Goal: Contribute content: Contribute content

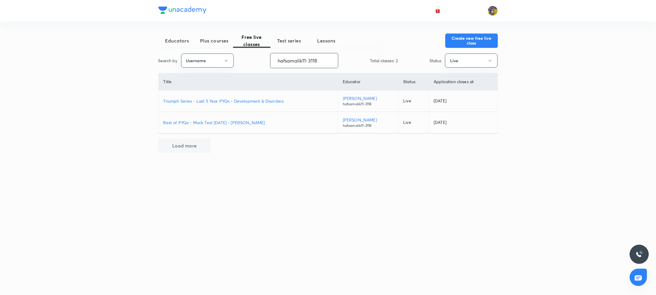
click at [304, 55] on input "hafsamalik11-3118" at bounding box center [305, 60] width 68 height 15
click at [213, 37] on span "Plus courses" at bounding box center [214, 40] width 37 height 7
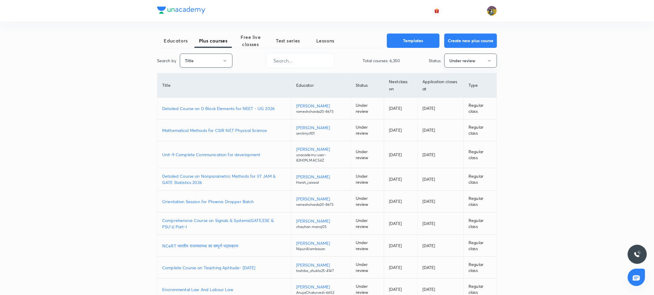
click at [213, 58] on button "Title" at bounding box center [206, 61] width 53 height 14
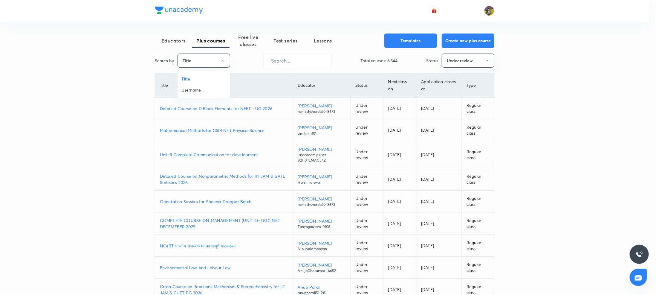
click at [199, 89] on span "Username" at bounding box center [203, 90] width 45 height 6
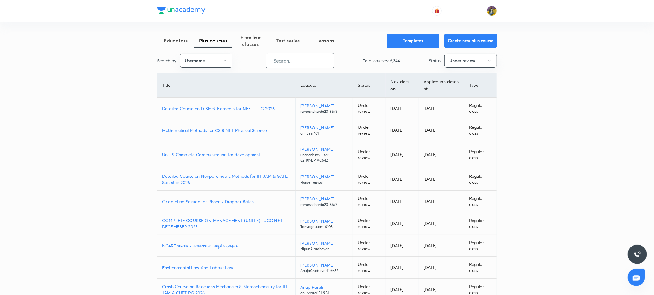
click at [309, 67] on input "text" at bounding box center [300, 60] width 68 height 15
paste input "Tanyagautam-0108"
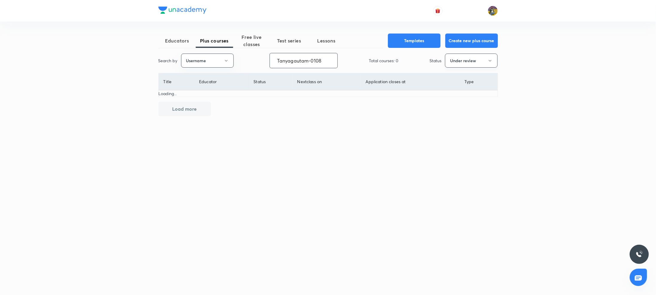
type input "Tanyagautam-0108"
click at [488, 62] on icon "button" at bounding box center [490, 60] width 5 height 5
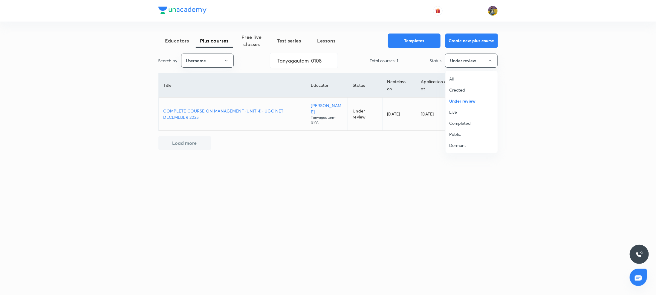
click at [270, 106] on div at bounding box center [328, 147] width 656 height 295
click at [270, 108] on p "COMPLETE COURSE ON MANAGEMENT (UNIT 4)- UGC NET DECEMEBER 2025" at bounding box center [233, 114] width 138 height 13
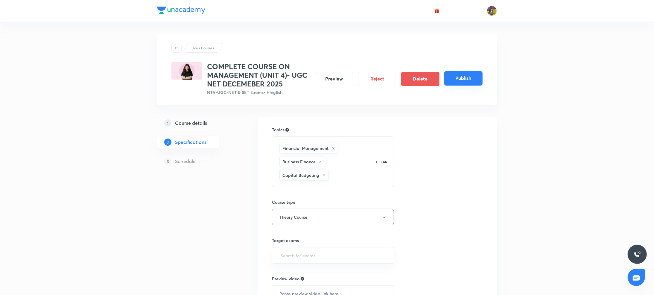
click at [470, 82] on button "Publish" at bounding box center [463, 78] width 38 height 14
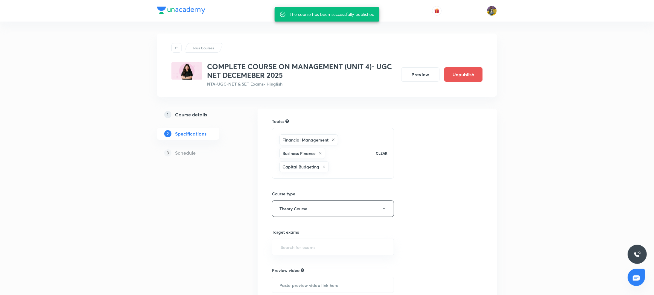
click at [189, 122] on div "1 Course details 2 Specifications 3 Schedule" at bounding box center [197, 137] width 81 height 57
click at [190, 118] on link "1 Course details" at bounding box center [197, 115] width 81 height 12
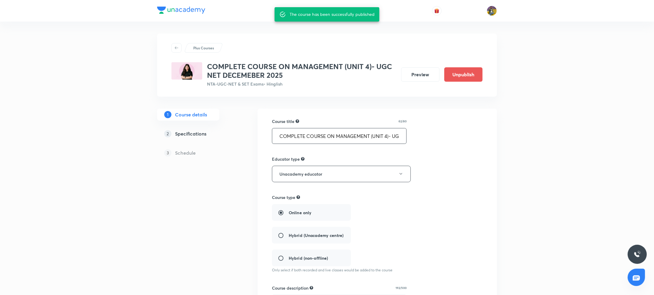
click at [301, 137] on input "COMPLETE COURSE ON MANAGEMENT (UNIT 4)- UGC NET DECEMEBER 2025" at bounding box center [339, 135] width 134 height 15
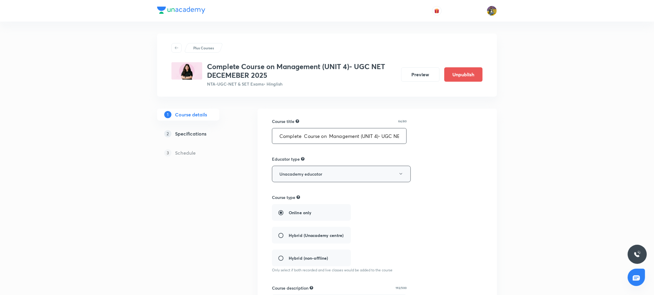
scroll to position [237, 0]
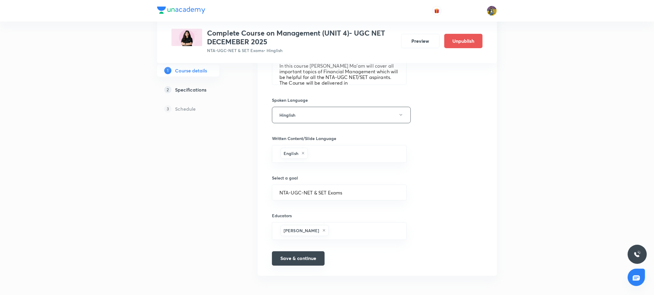
type input "Complete Course on Management (UNIT 4)- UGC NET DECEMEBER 2025"
click at [297, 257] on button "Save & continue" at bounding box center [298, 258] width 53 height 14
